Goal: Transaction & Acquisition: Purchase product/service

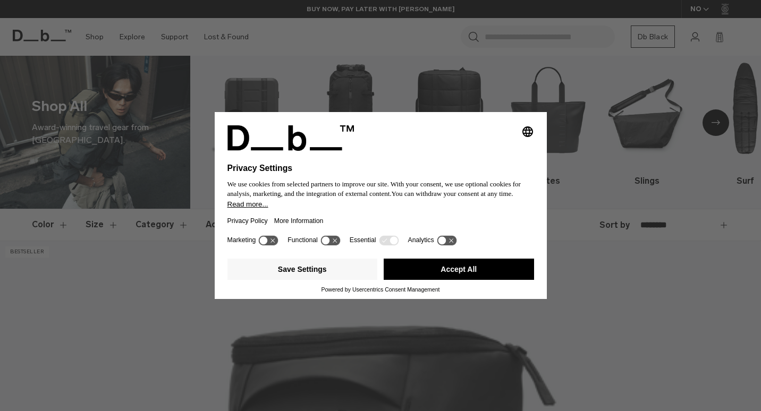
click at [483, 268] on button "Accept All" at bounding box center [459, 269] width 150 height 21
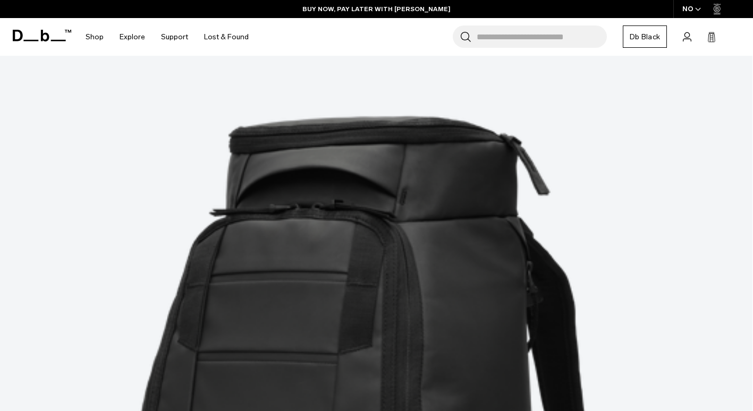
scroll to position [231, 0]
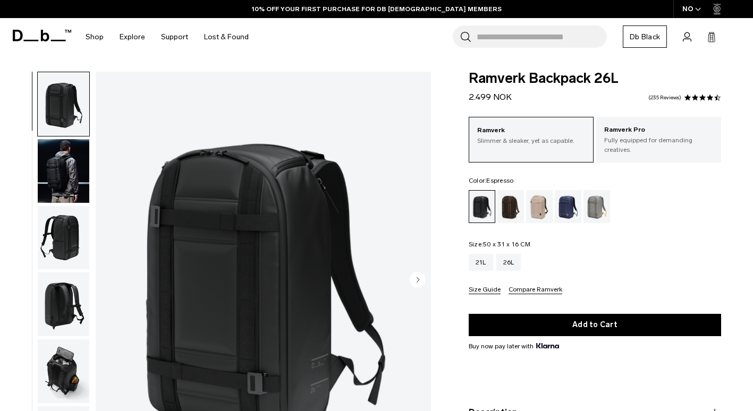
click at [514, 210] on div "Espresso" at bounding box center [510, 206] width 27 height 33
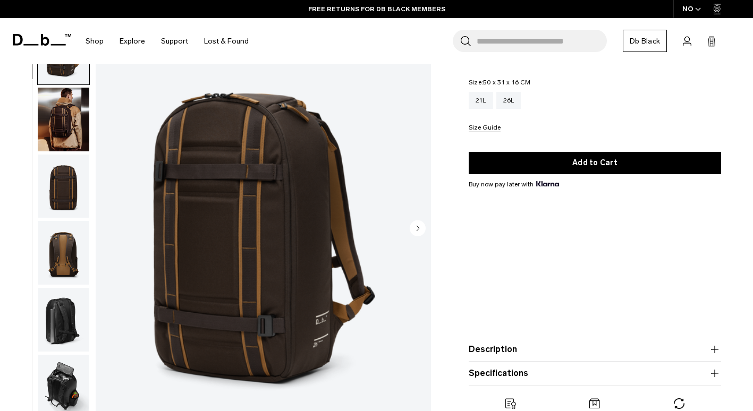
scroll to position [163, 0]
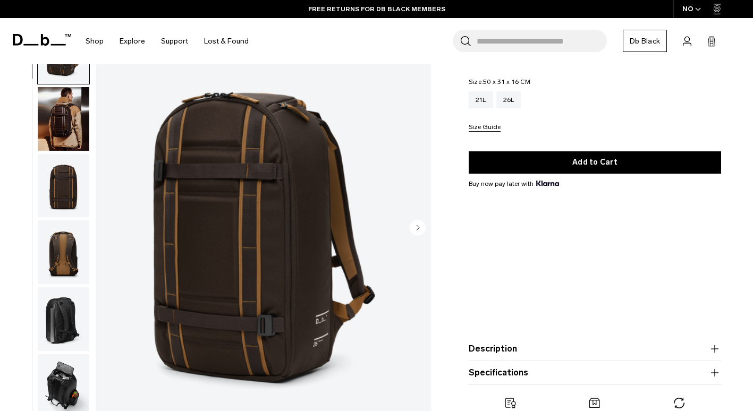
click at [64, 183] on img "button" at bounding box center [64, 186] width 52 height 64
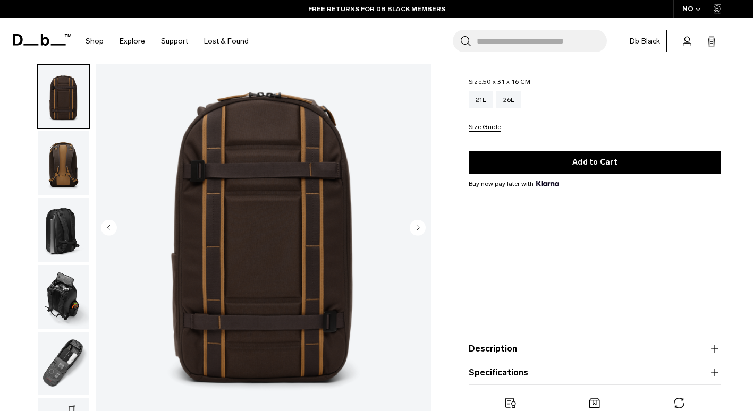
scroll to position [114, 0]
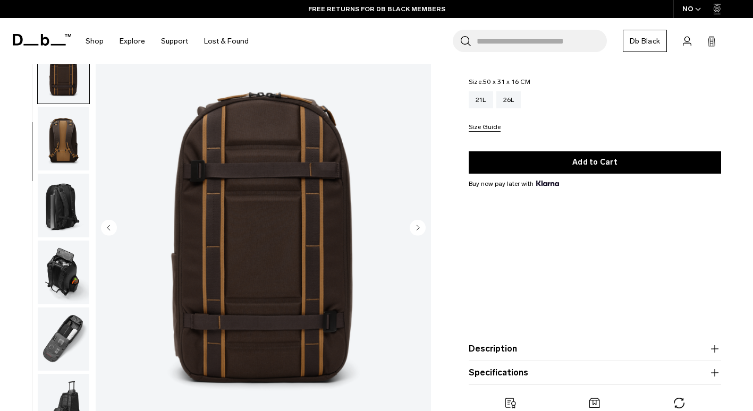
click at [63, 199] on img "button" at bounding box center [64, 206] width 52 height 64
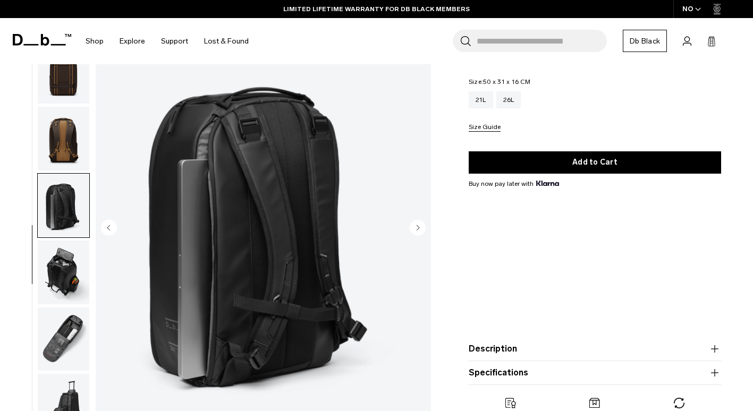
click at [70, 255] on img "button" at bounding box center [64, 273] width 52 height 64
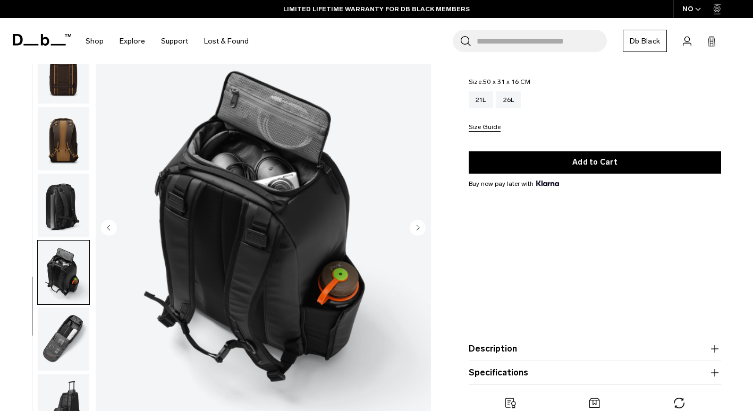
click at [70, 323] on img "button" at bounding box center [64, 339] width 52 height 64
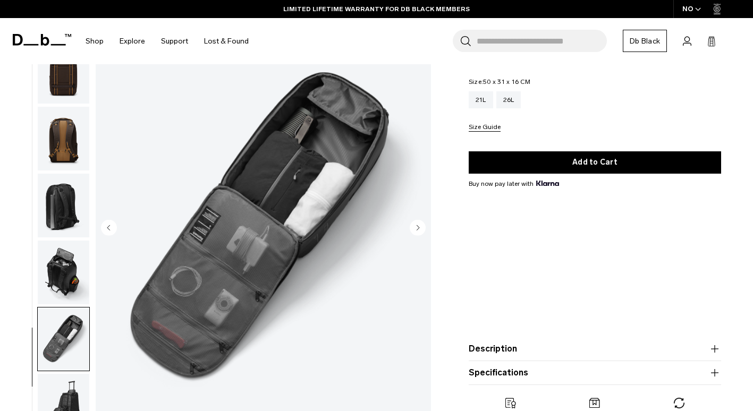
click at [74, 390] on img "button" at bounding box center [64, 406] width 52 height 64
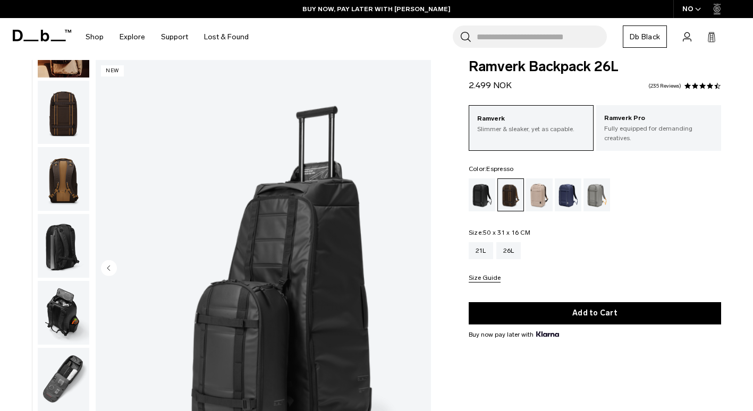
scroll to position [0, 0]
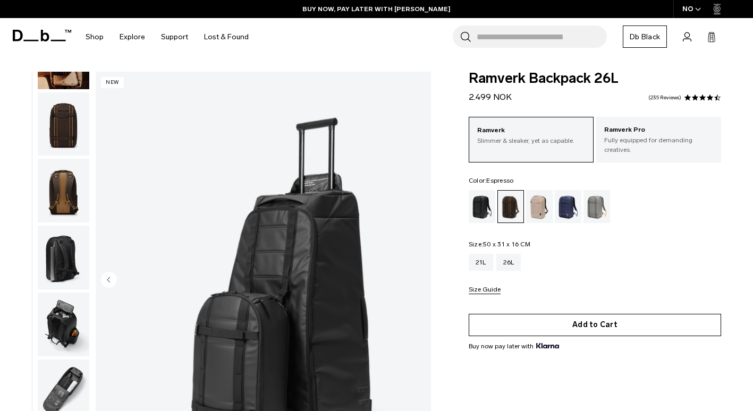
click at [616, 332] on button "Add to Cart" at bounding box center [595, 325] width 252 height 22
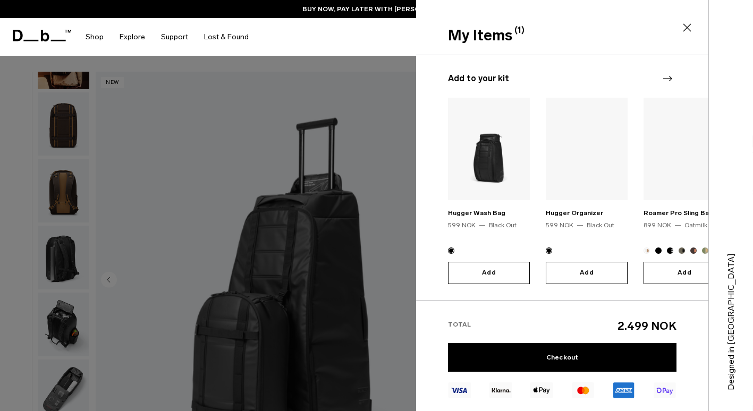
scroll to position [115, 0]
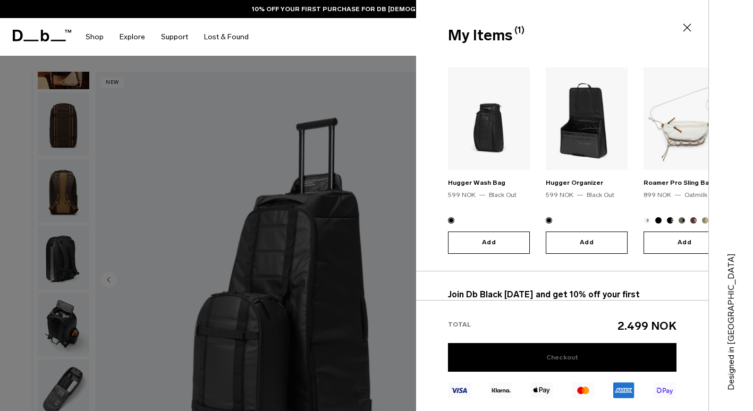
click at [596, 359] on link "Checkout" at bounding box center [562, 357] width 228 height 29
